Goal: Check status: Check status

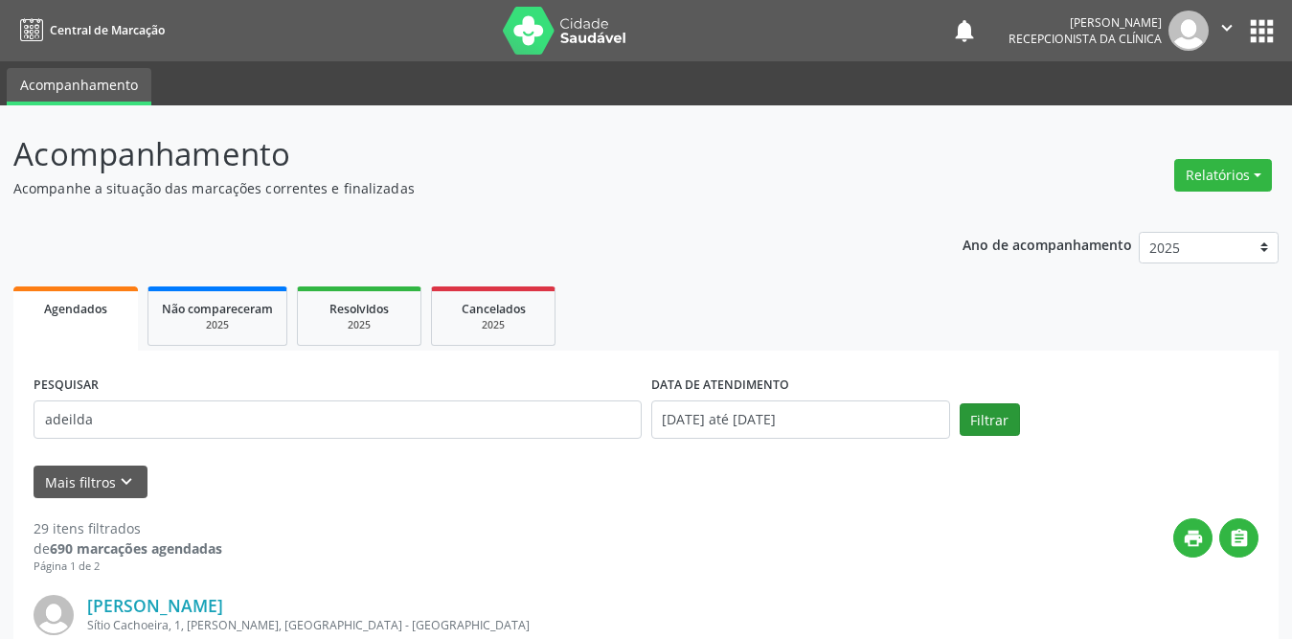
type input "adeilda"
click at [988, 429] on button "Filtrar" at bounding box center [990, 419] width 60 height 33
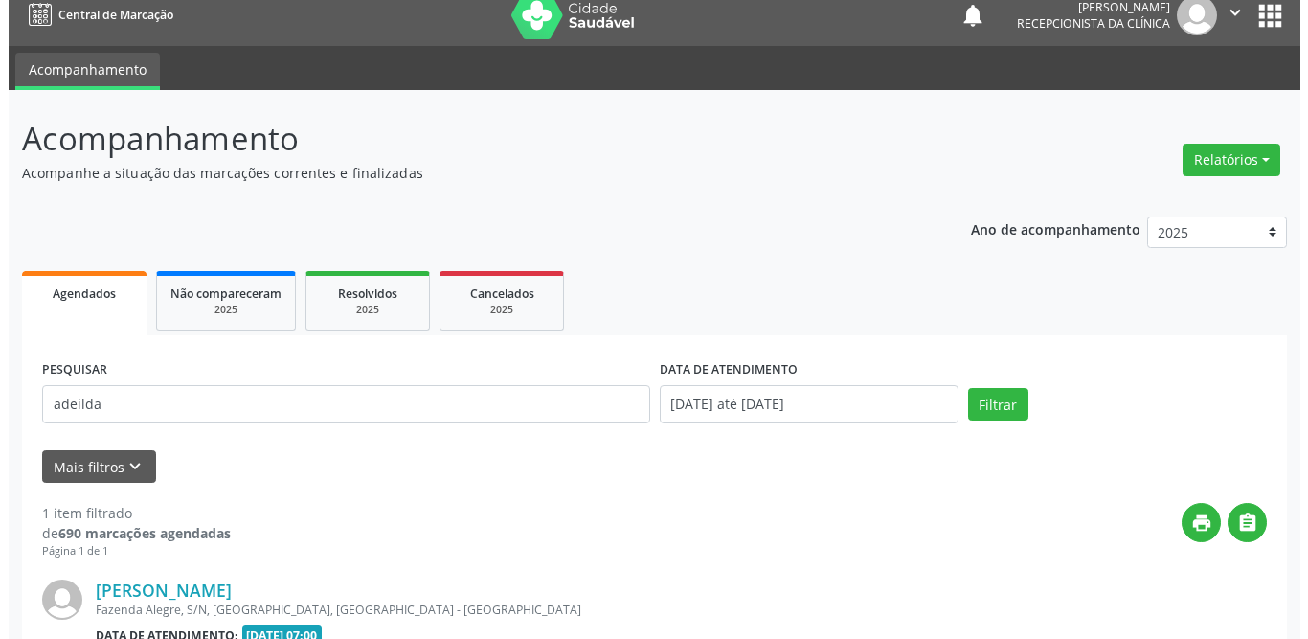
scroll to position [228, 0]
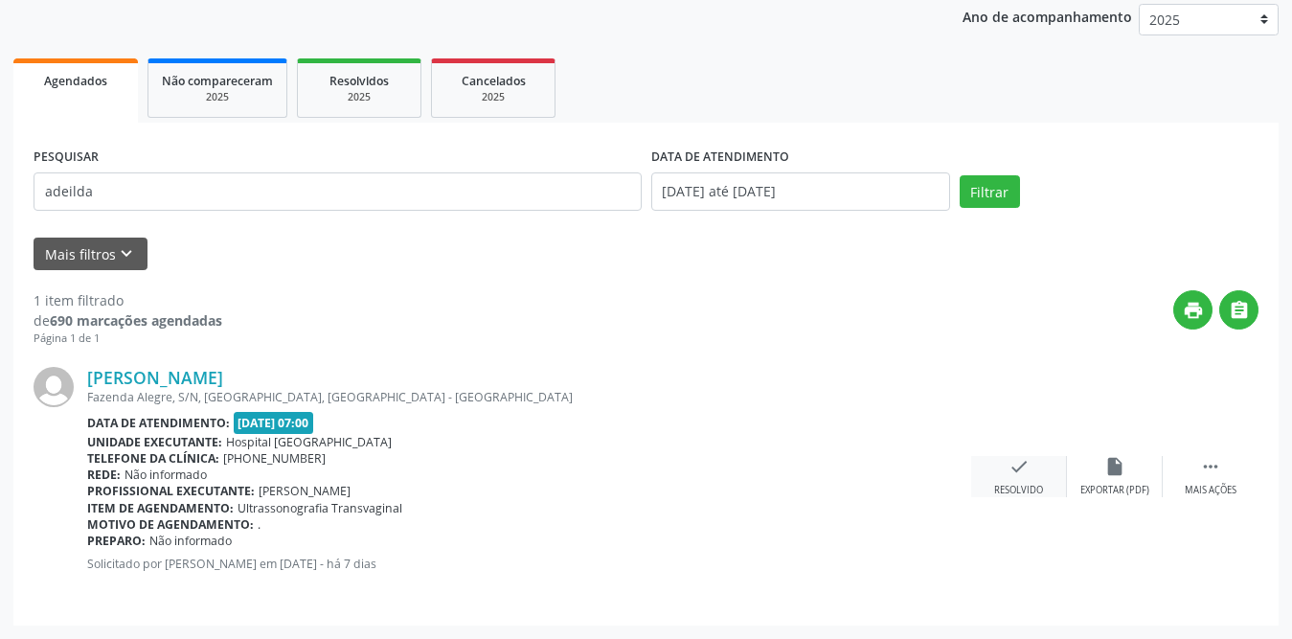
click at [1022, 472] on icon "check" at bounding box center [1019, 466] width 21 height 21
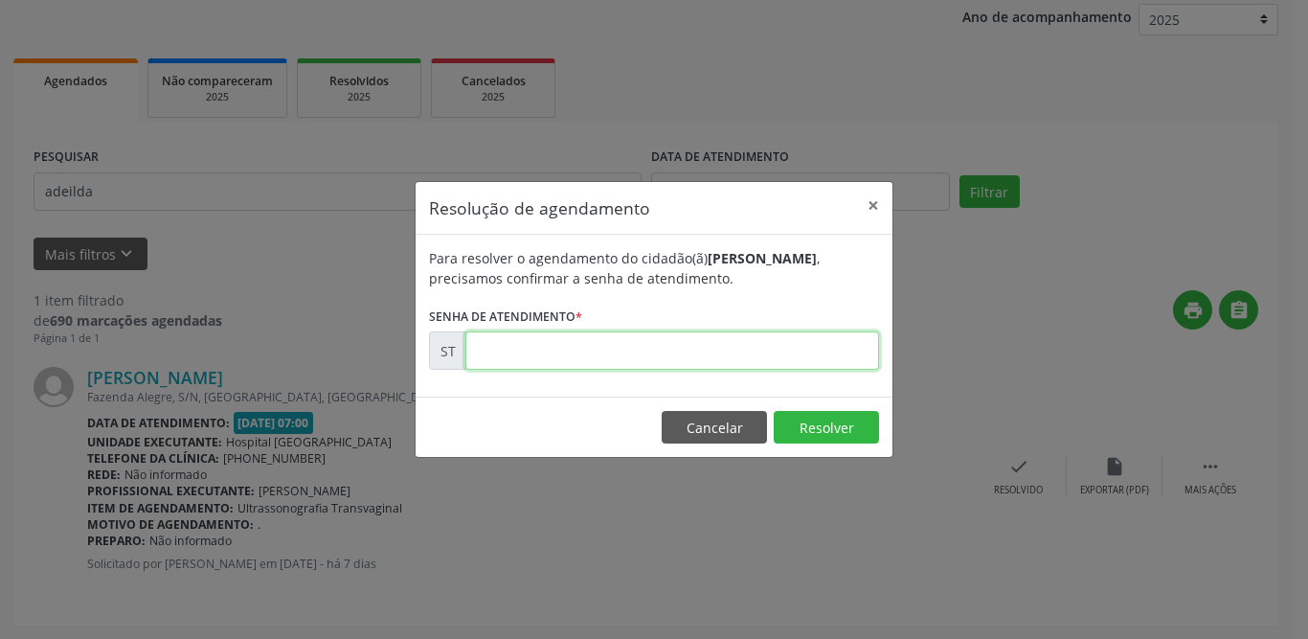
click at [544, 346] on input "text" at bounding box center [673, 350] width 414 height 38
type input "00024499"
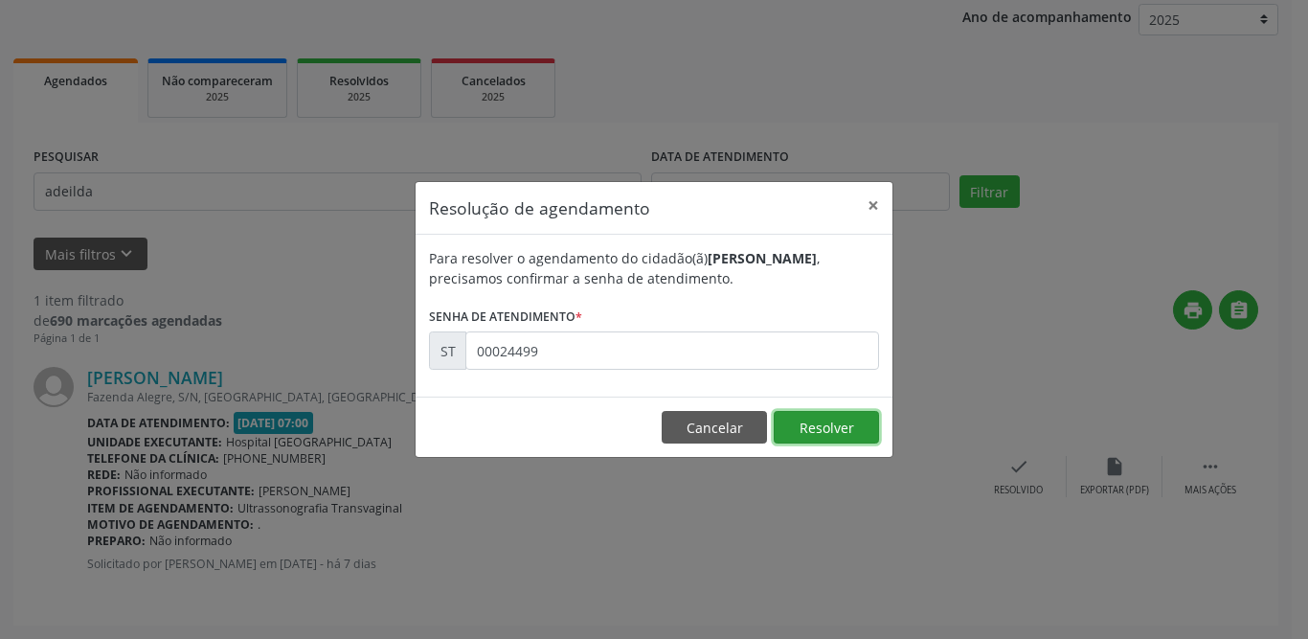
click at [856, 438] on button "Resolver" at bounding box center [826, 427] width 105 height 33
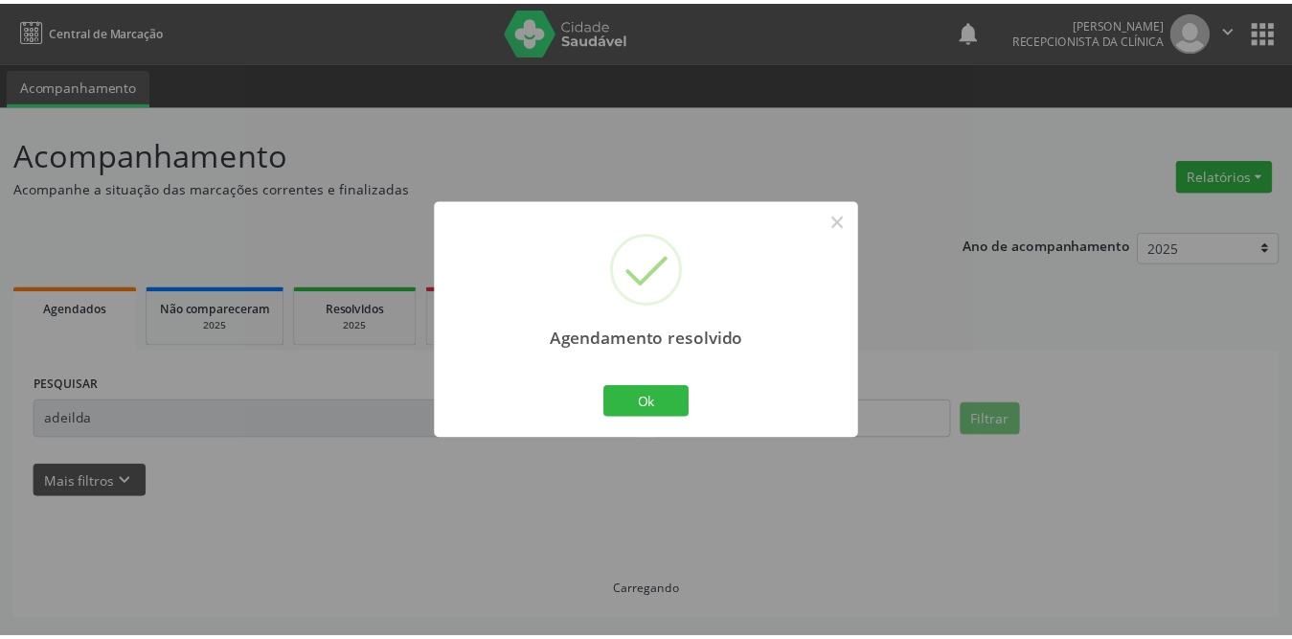
scroll to position [0, 0]
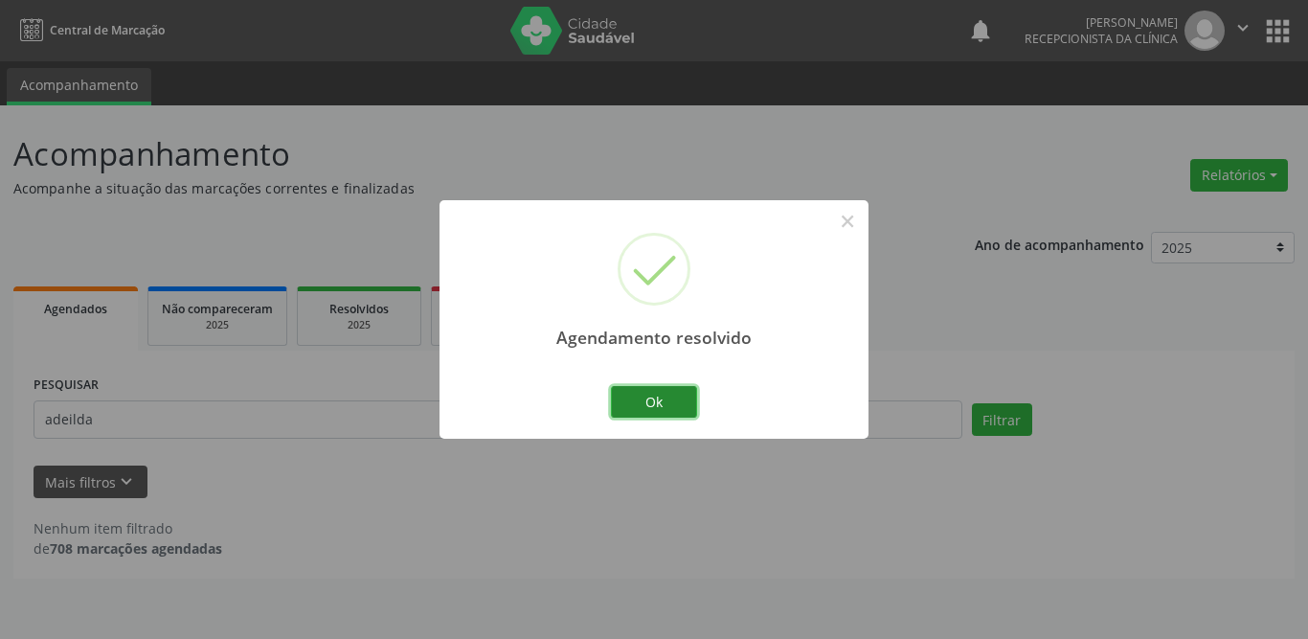
click at [684, 397] on button "Ok" at bounding box center [654, 402] width 86 height 33
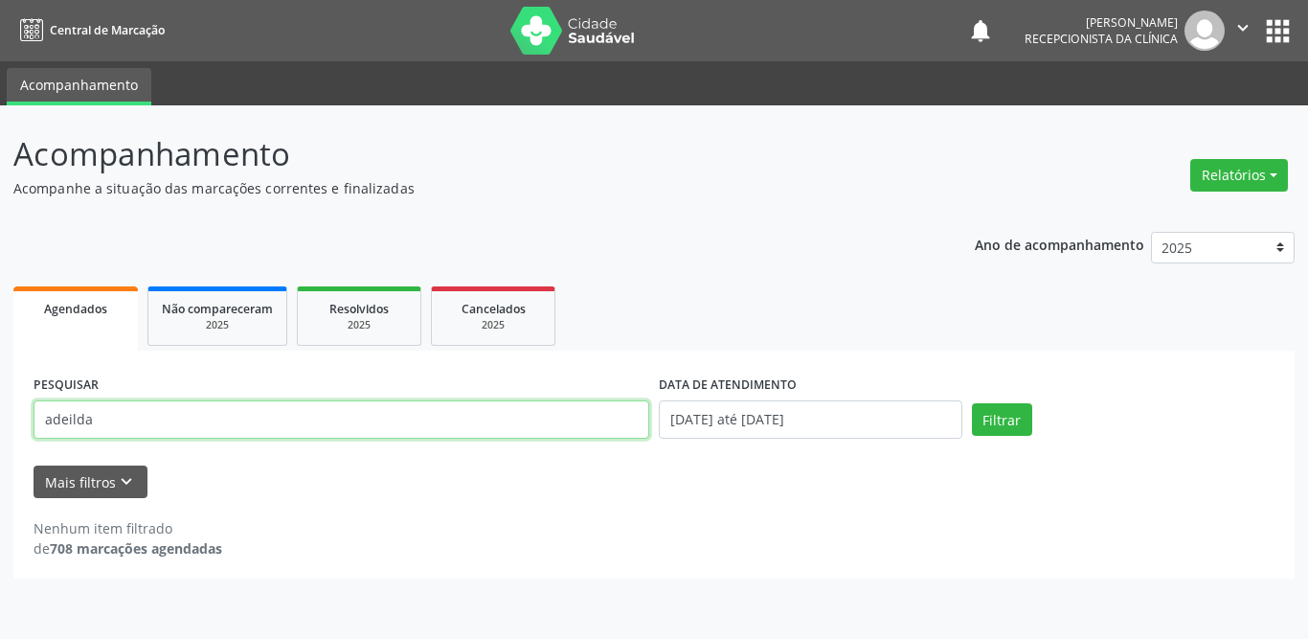
drag, startPoint x: 230, startPoint y: 413, endPoint x: 0, endPoint y: 380, distance: 232.2
click at [0, 381] on div "Acompanhamento Acompanhe a situação das marcações correntes e finalizadas Relat…" at bounding box center [654, 372] width 1308 height 534
type input "[PERSON_NAME]"
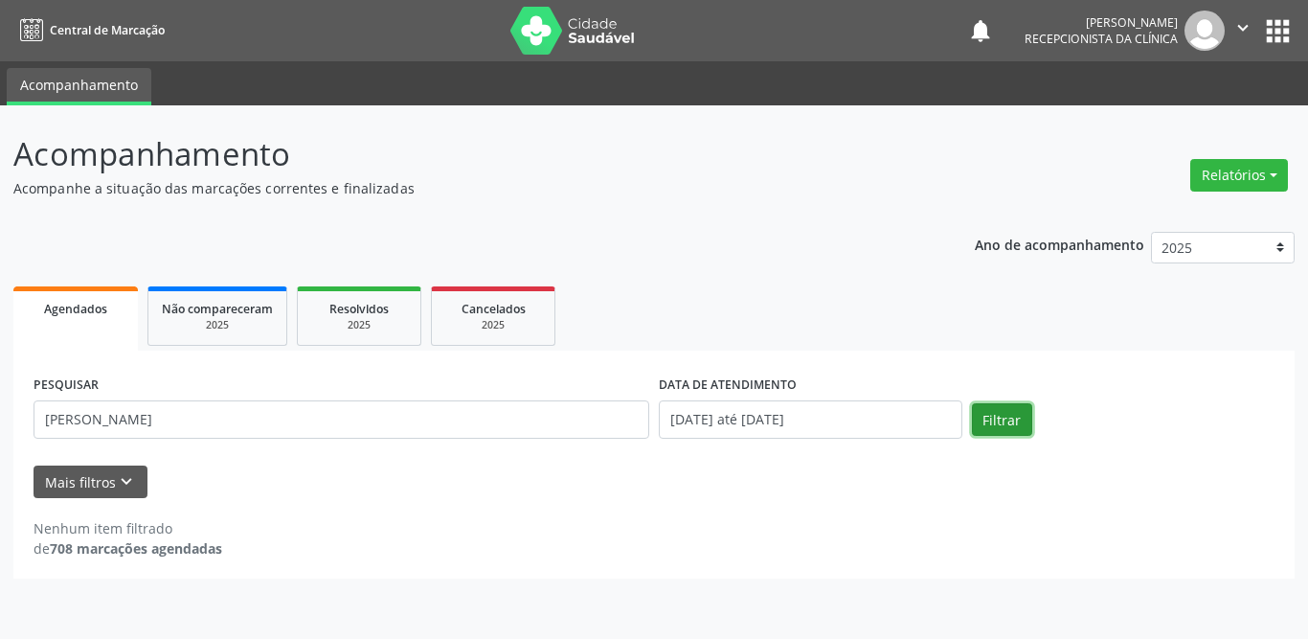
click at [1000, 422] on button "Filtrar" at bounding box center [1002, 419] width 60 height 33
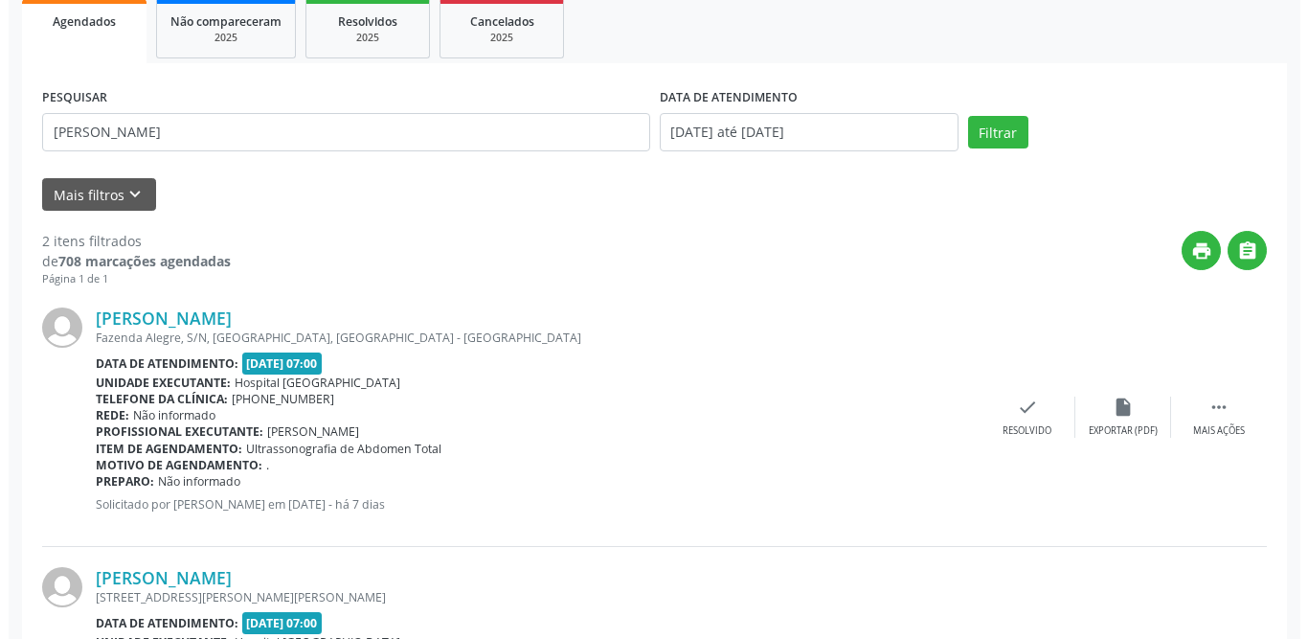
scroll to position [479, 0]
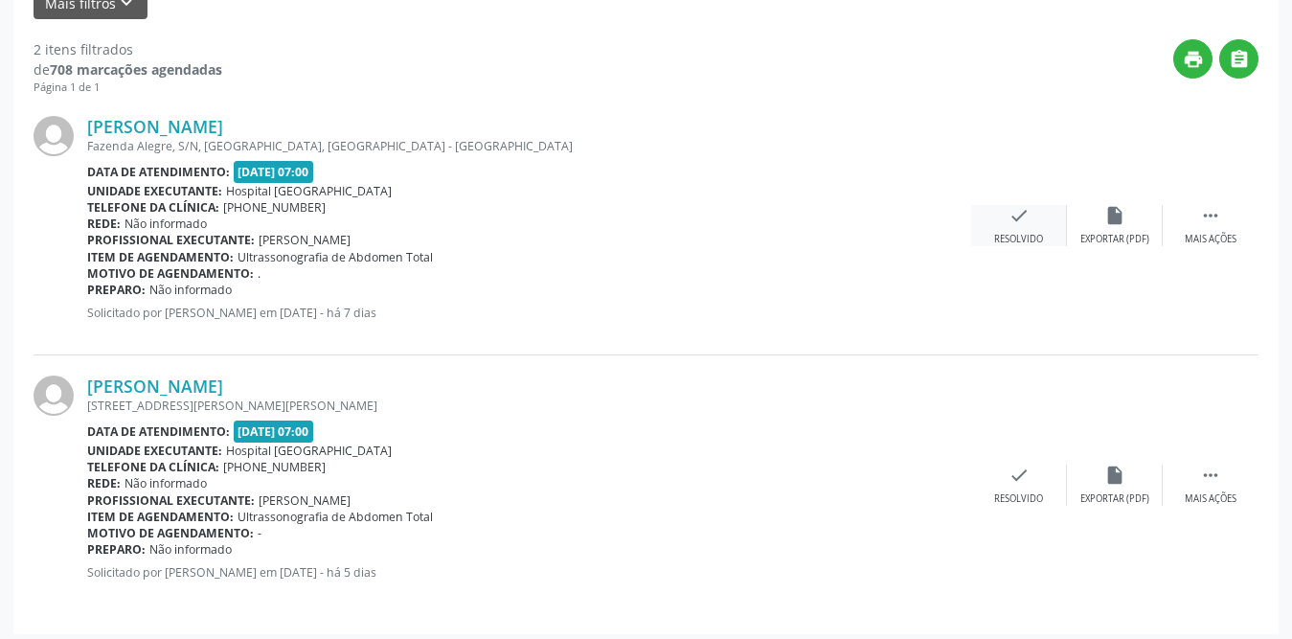
click at [1019, 215] on icon "check" at bounding box center [1019, 215] width 21 height 21
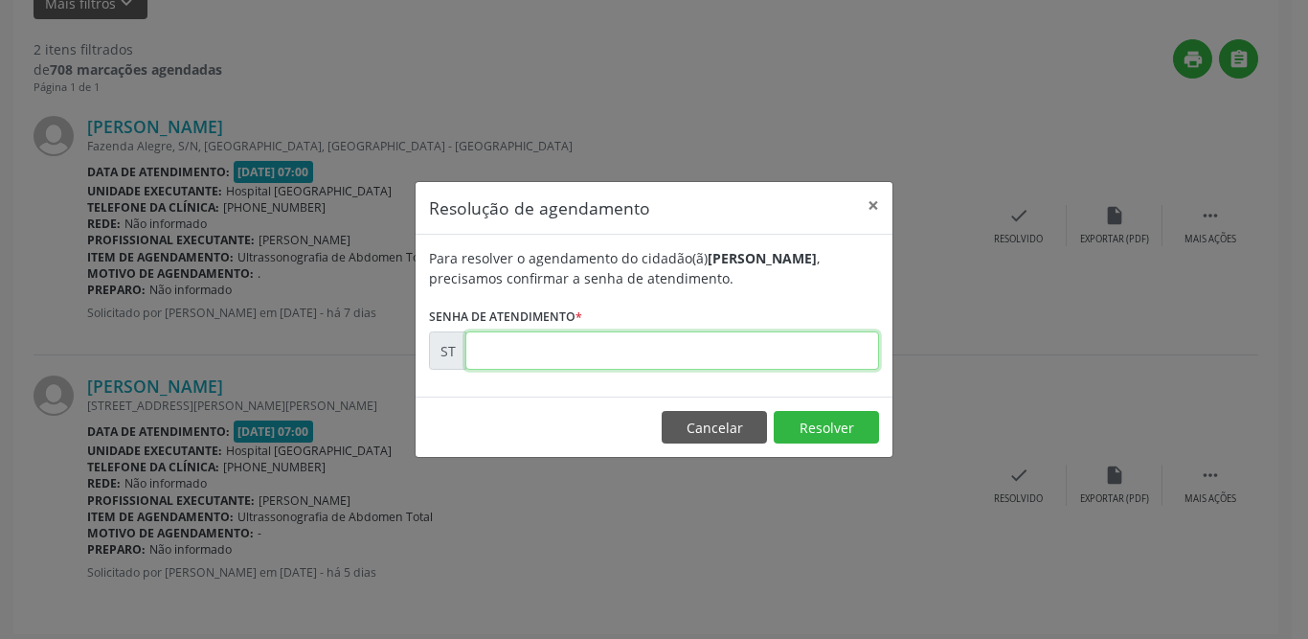
click at [552, 348] on input "text" at bounding box center [673, 350] width 414 height 38
type input "00024501"
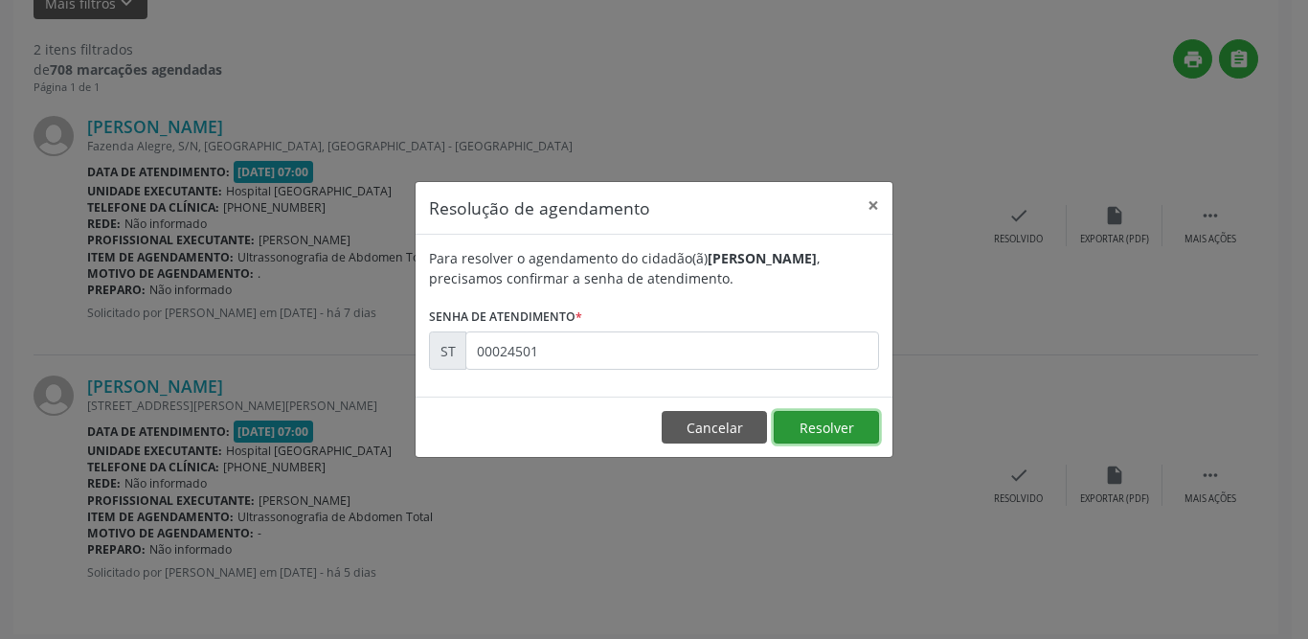
click at [837, 431] on button "Resolver" at bounding box center [826, 427] width 105 height 33
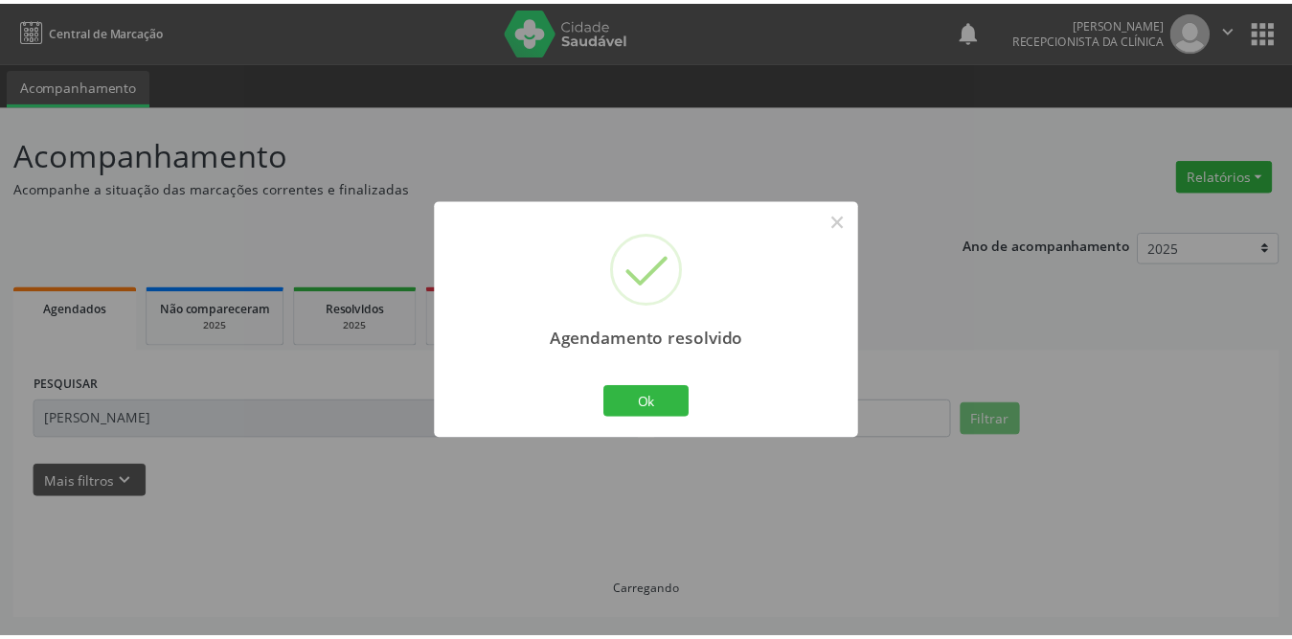
scroll to position [0, 0]
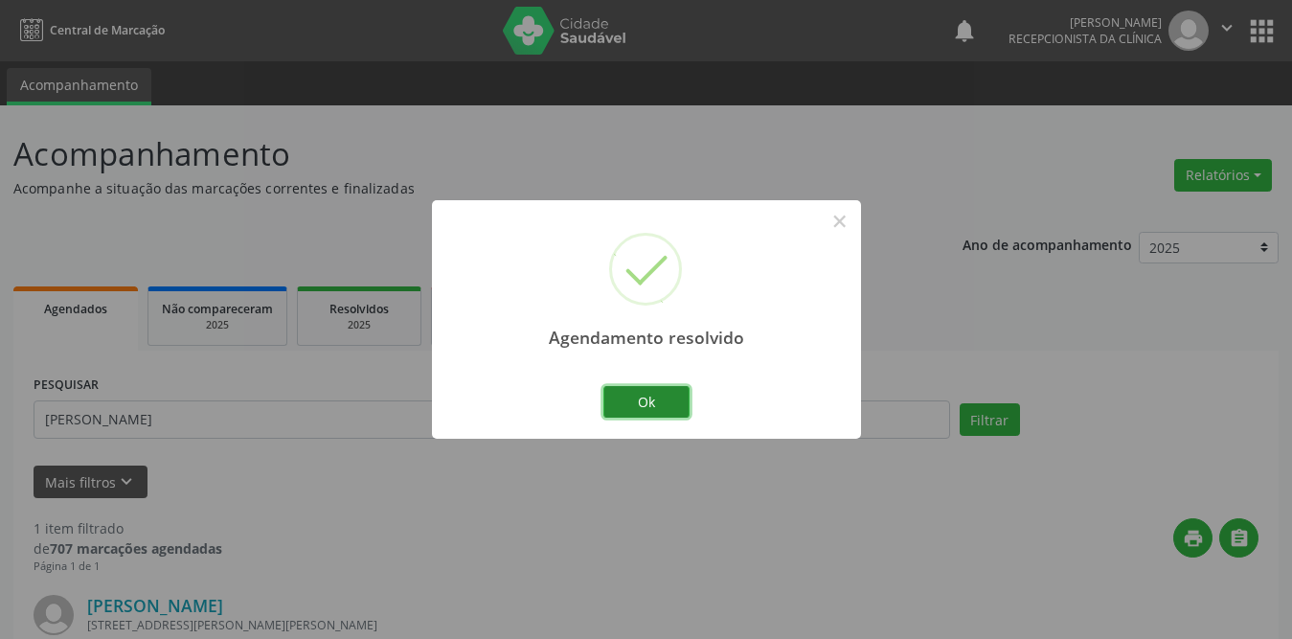
click at [646, 411] on button "Ok" at bounding box center [646, 402] width 86 height 33
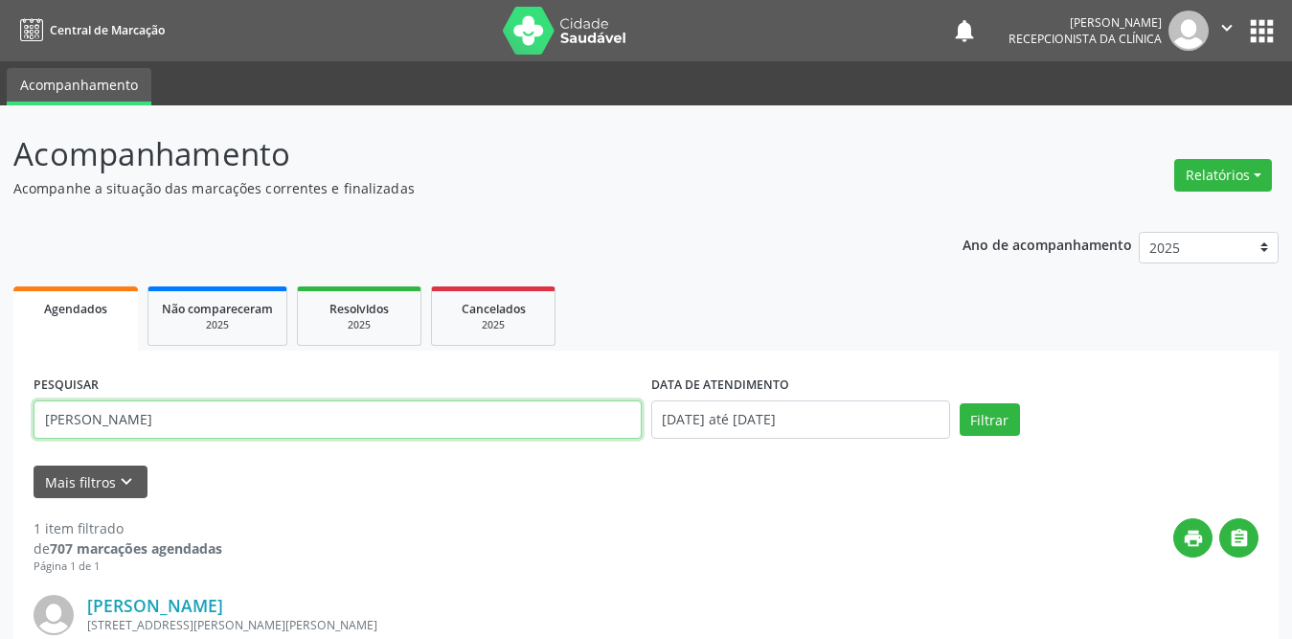
drag, startPoint x: 170, startPoint y: 420, endPoint x: 2, endPoint y: 398, distance: 169.9
click at [2, 398] on div "Acompanhamento Acompanhe a situação das marcações correntes e finalizadas Relat…" at bounding box center [646, 485] width 1292 height 761
type input "ailton"
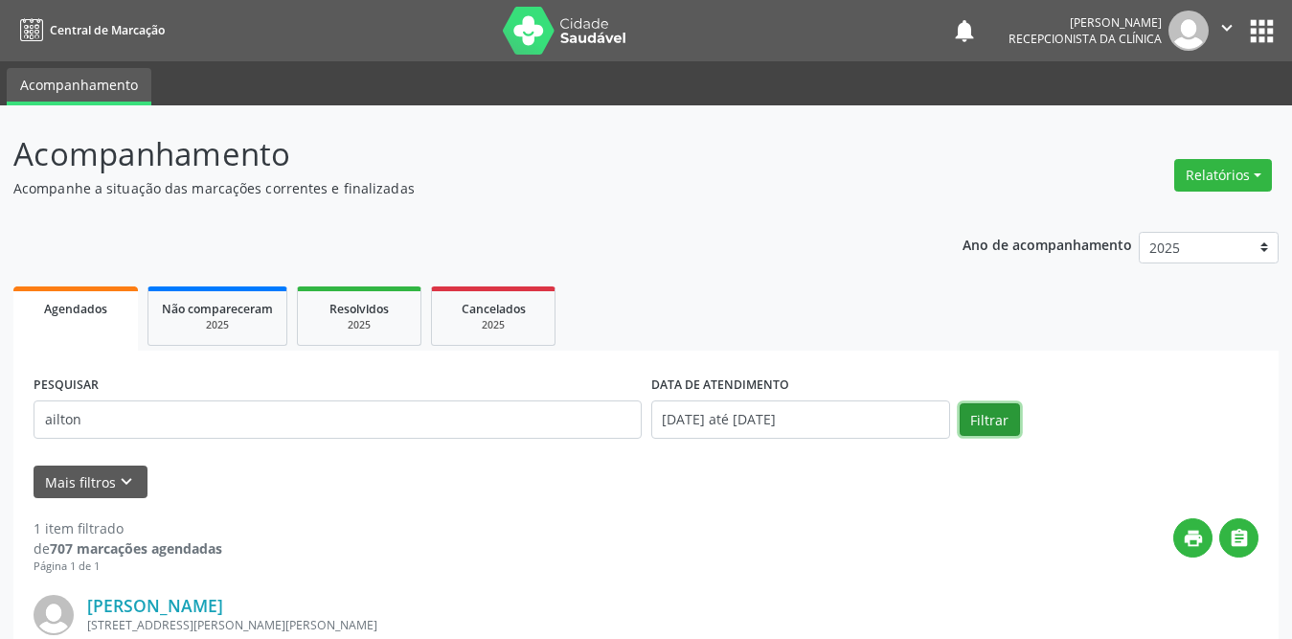
click at [978, 420] on button "Filtrar" at bounding box center [990, 419] width 60 height 33
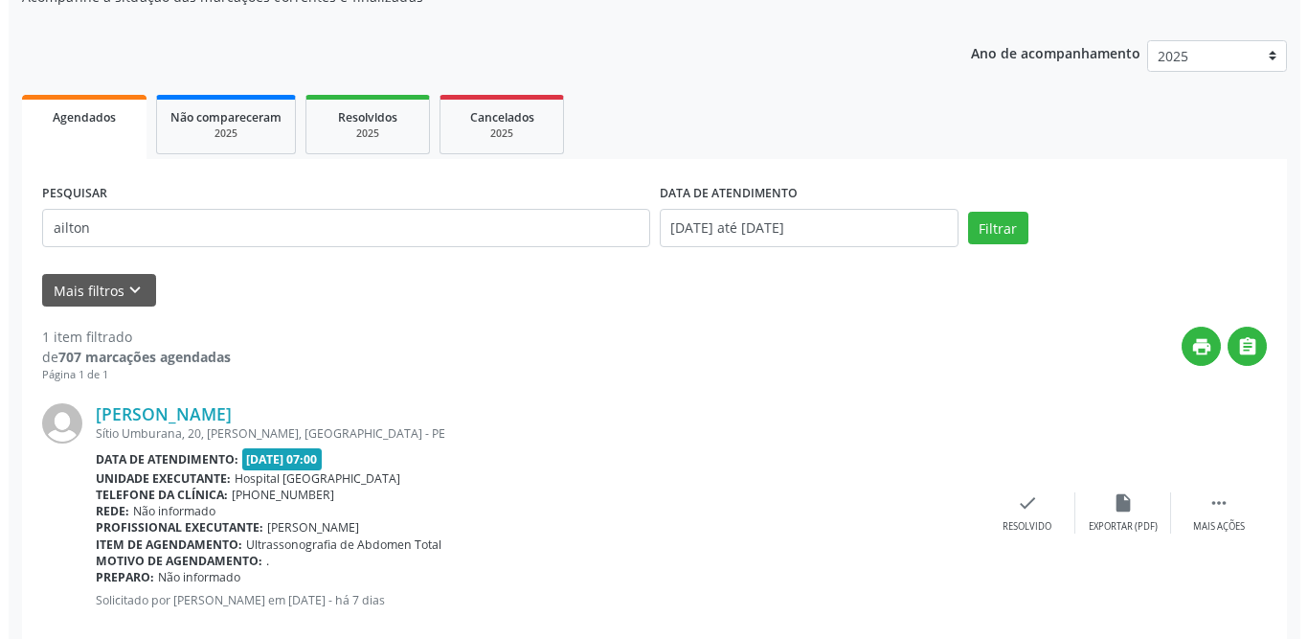
scroll to position [228, 0]
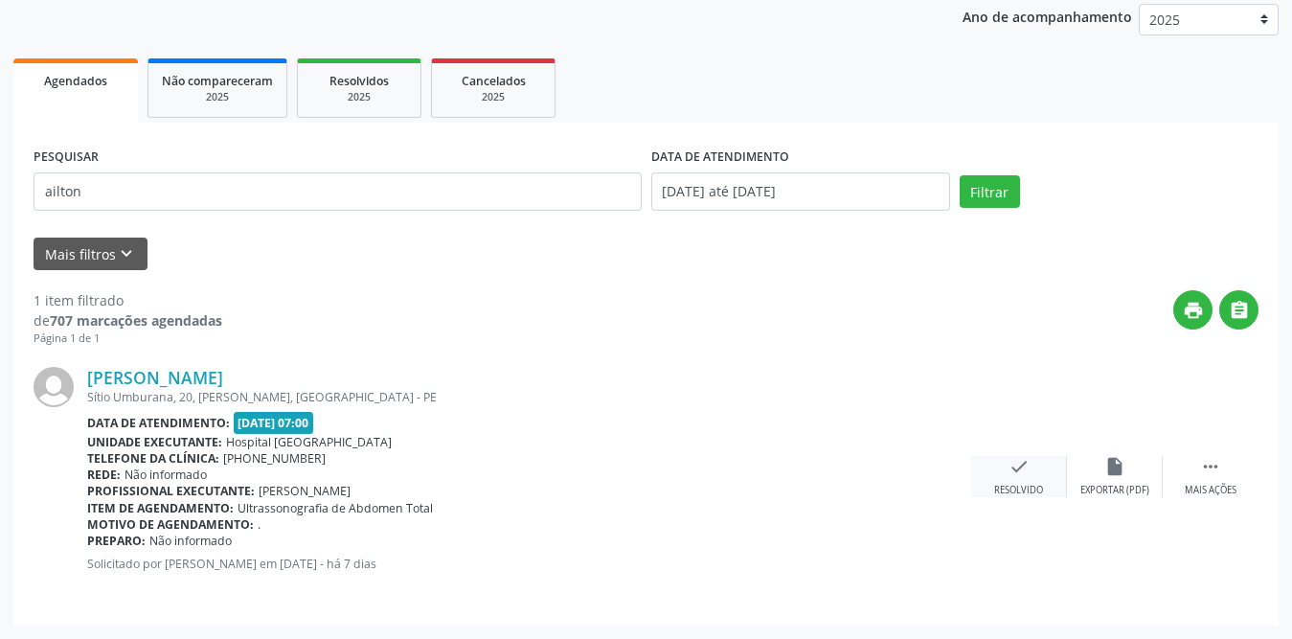
click at [1013, 470] on icon "check" at bounding box center [1019, 466] width 21 height 21
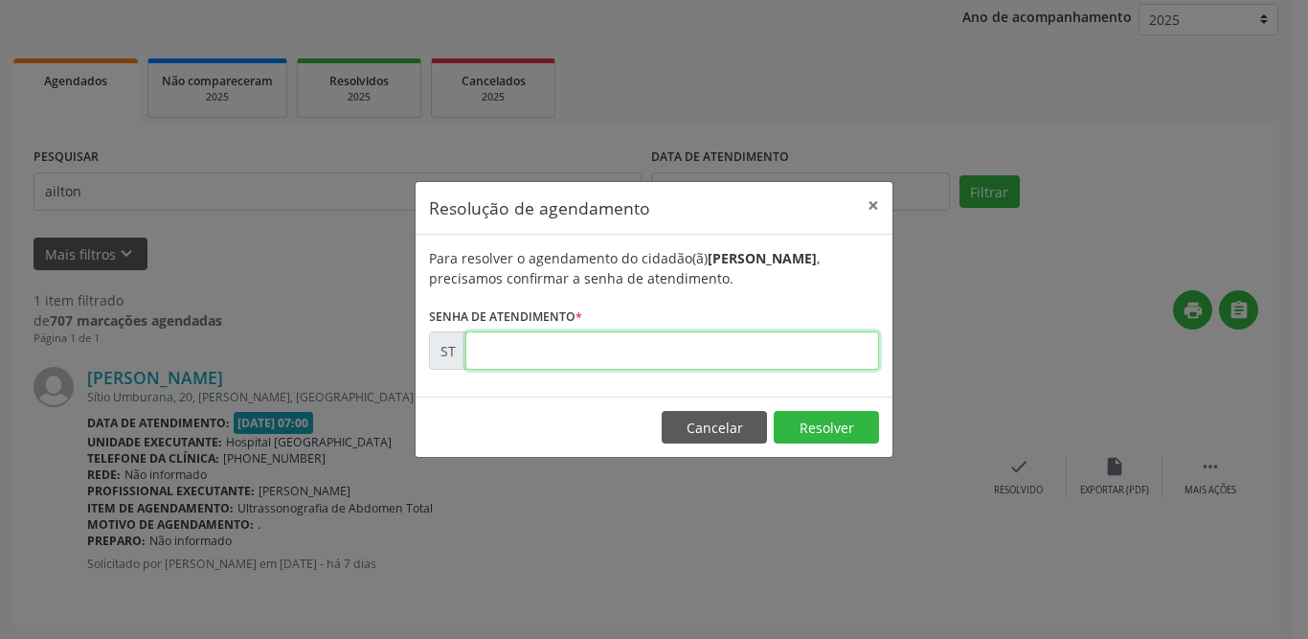
click at [548, 352] on input "text" at bounding box center [673, 350] width 414 height 38
type input "00025039"
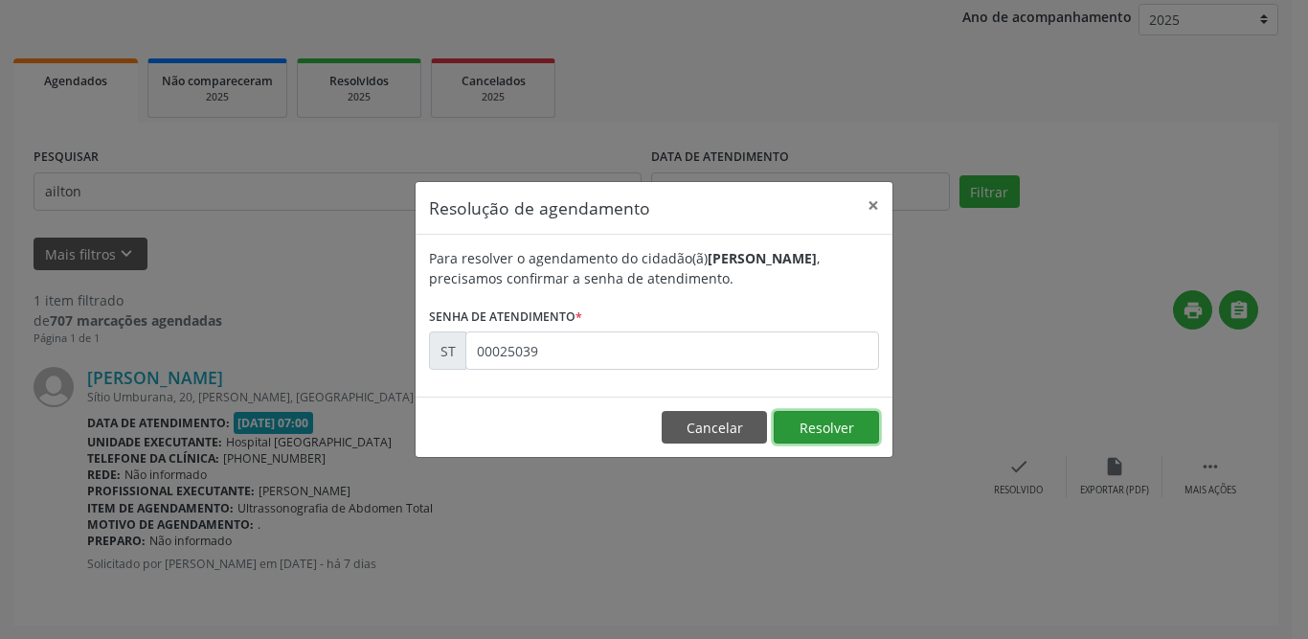
click at [829, 425] on button "Resolver" at bounding box center [826, 427] width 105 height 33
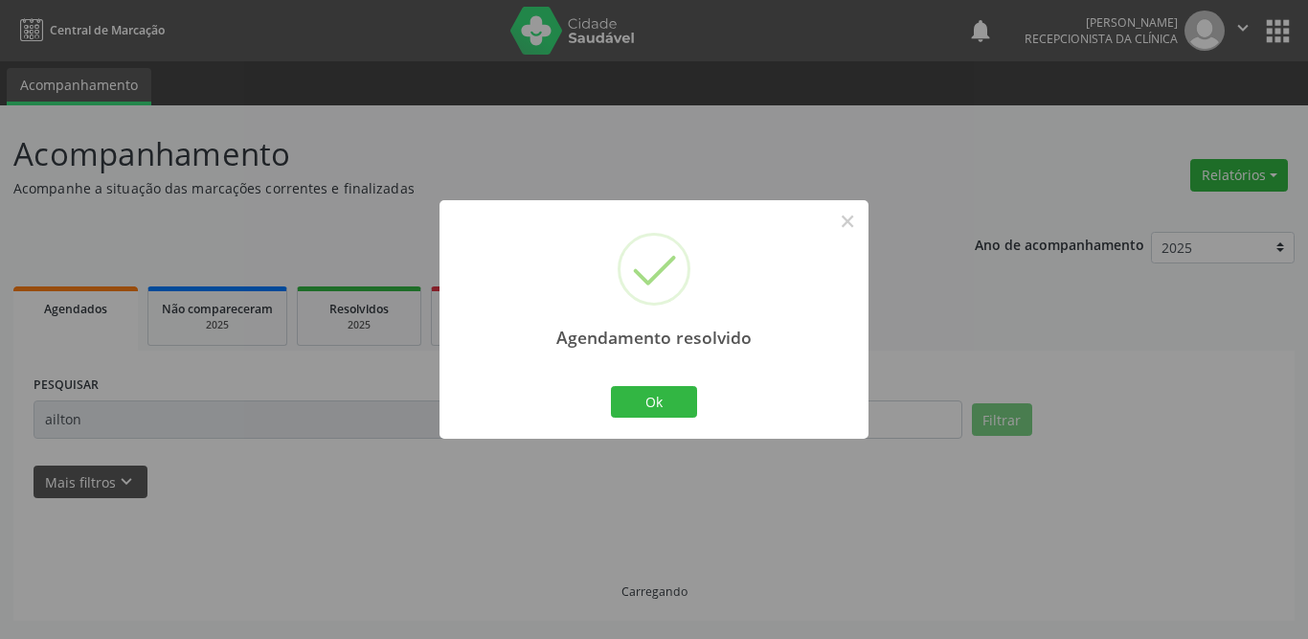
scroll to position [0, 0]
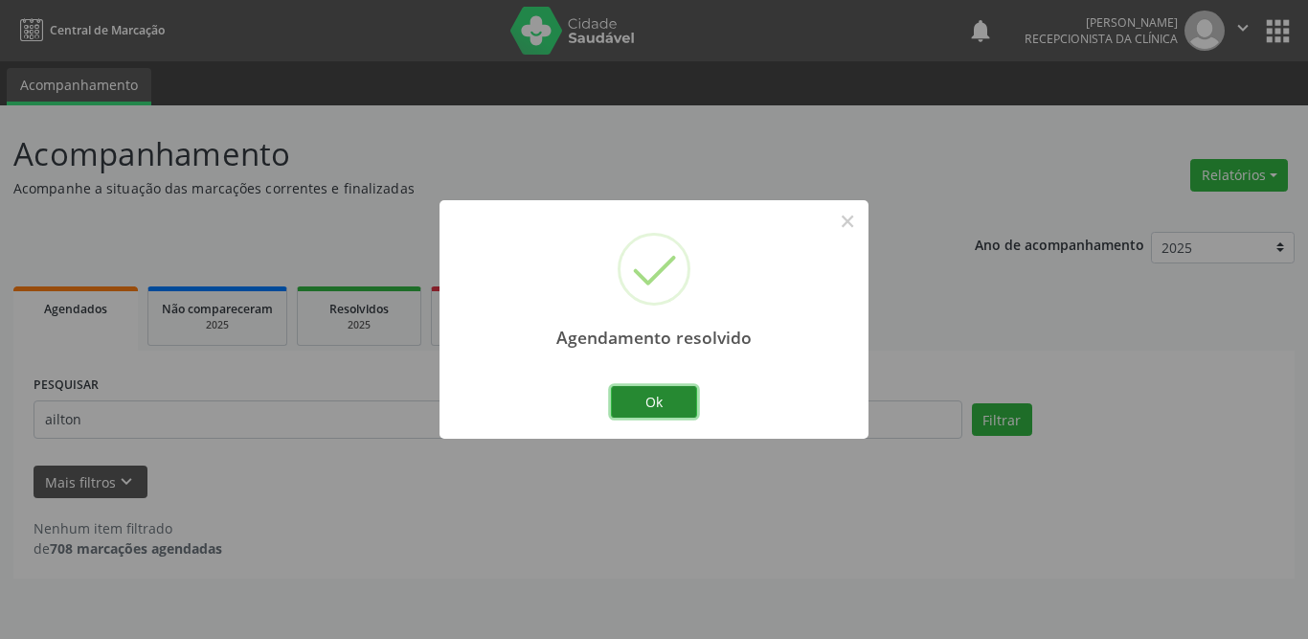
click at [639, 400] on button "Ok" at bounding box center [654, 402] width 86 height 33
